Goal: Task Accomplishment & Management: Manage account settings

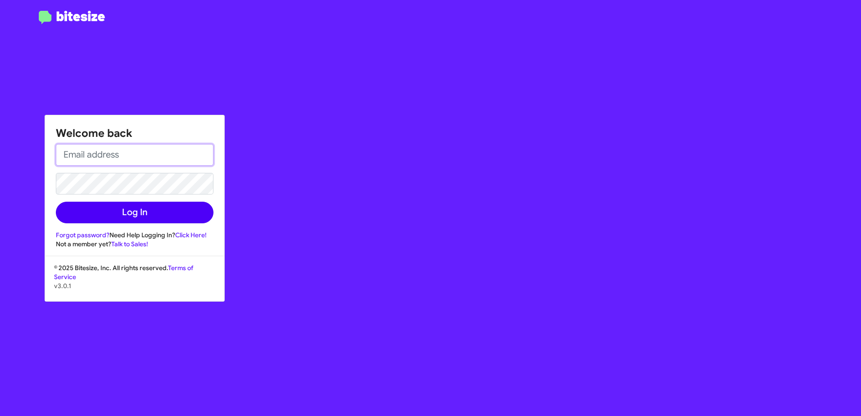
type input "[EMAIL_ADDRESS][DOMAIN_NAME]"
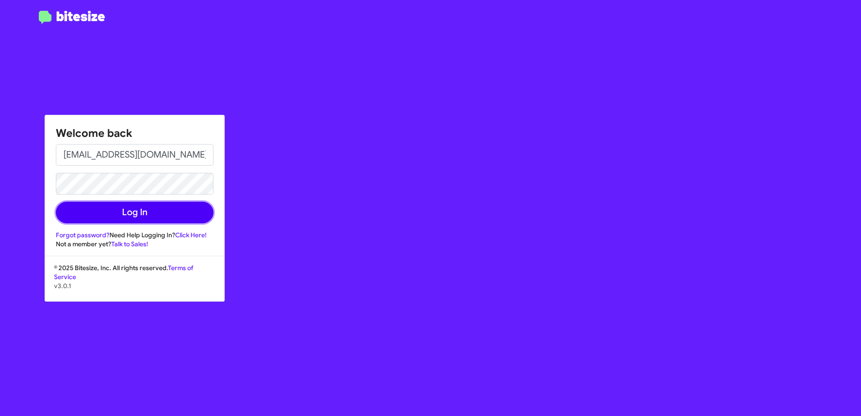
click at [125, 217] on button "Log In" at bounding box center [135, 213] width 158 height 22
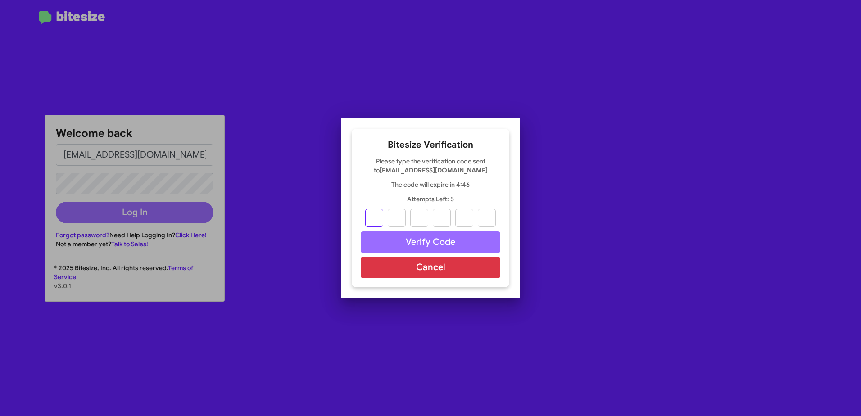
click at [380, 221] on input "text" at bounding box center [374, 218] width 18 height 18
paste input "4"
type input "8"
type input "7"
type input "1"
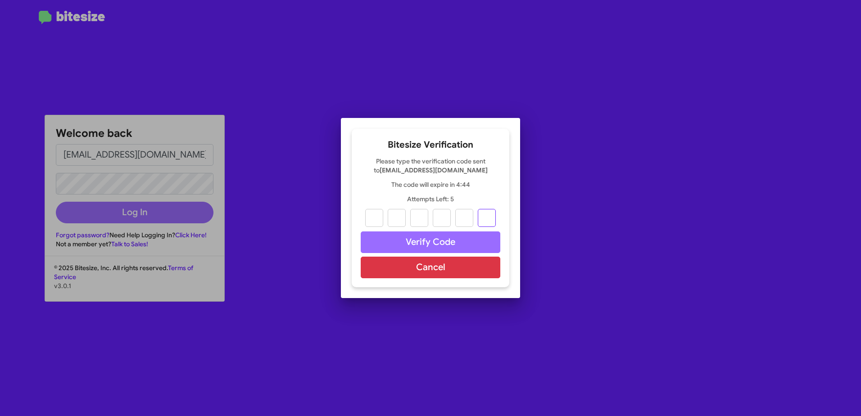
type input "7"
type input "4"
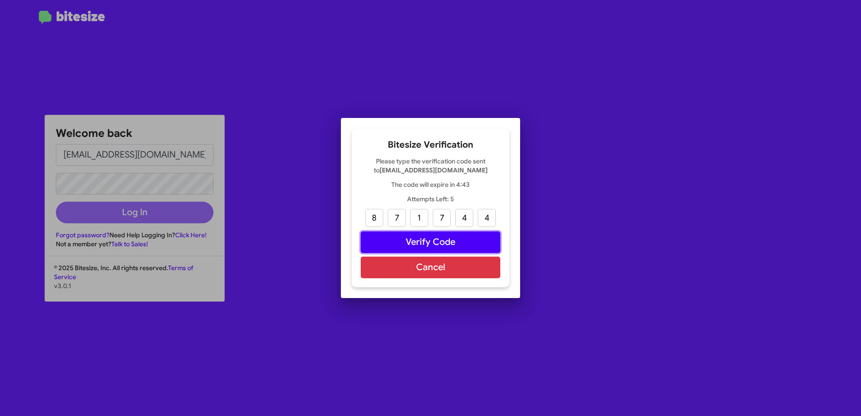
click at [429, 243] on button "Verify Code" at bounding box center [431, 242] width 140 height 22
